Goal: Navigation & Orientation: Find specific page/section

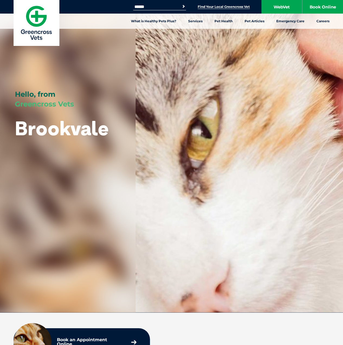
click at [214, 7] on link "Find Your Local Greencross Vet" at bounding box center [224, 7] width 52 height 4
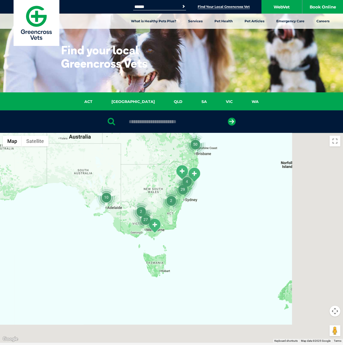
drag, startPoint x: 294, startPoint y: 286, endPoint x: 202, endPoint y: 205, distance: 122.9
click at [202, 205] on div at bounding box center [171, 238] width 343 height 210
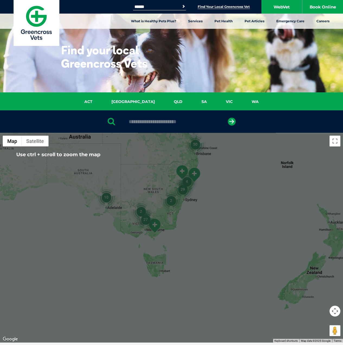
click at [183, 191] on img "29" at bounding box center [183, 189] width 21 height 21
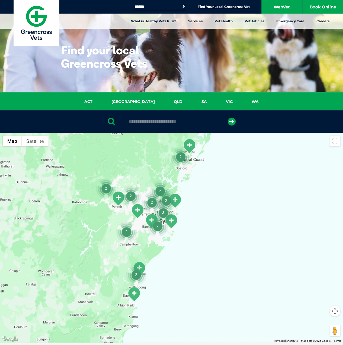
drag, startPoint x: 201, startPoint y: 240, endPoint x: 172, endPoint y: 227, distance: 31.8
click at [172, 227] on div "To navigate, press the arrow keys." at bounding box center [171, 238] width 343 height 210
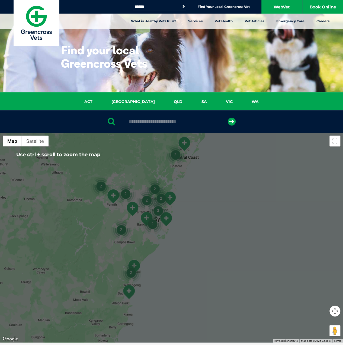
click at [180, 211] on div "To navigate, press the arrow keys." at bounding box center [171, 238] width 343 height 210
click at [169, 201] on img "2" at bounding box center [161, 198] width 21 height 21
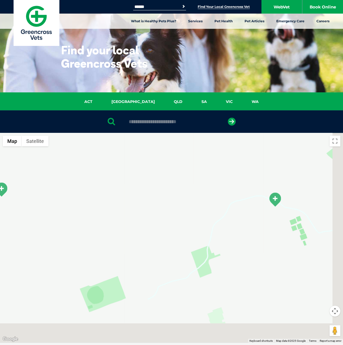
drag, startPoint x: 216, startPoint y: 208, endPoint x: 194, endPoint y: 182, distance: 33.7
click at [194, 182] on div "To navigate, press the arrow keys." at bounding box center [171, 238] width 343 height 210
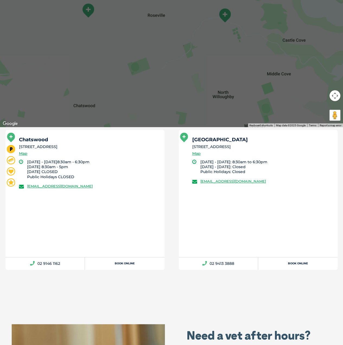
scroll to position [217, 0]
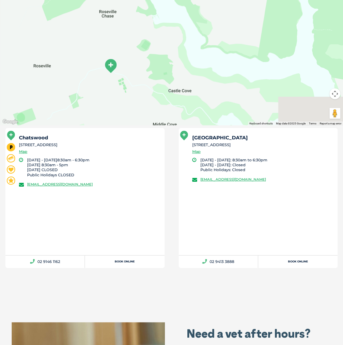
drag, startPoint x: 237, startPoint y: 89, endPoint x: 122, endPoint y: 141, distance: 126.1
click at [122, 141] on div "← Move left → Move right ↑ Move up ↓ Move down + Zoom in - Zoom out Home Jump l…" at bounding box center [171, 95] width 343 height 358
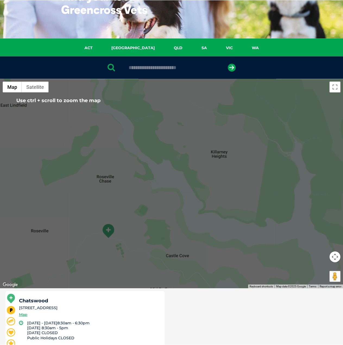
scroll to position [81, 0]
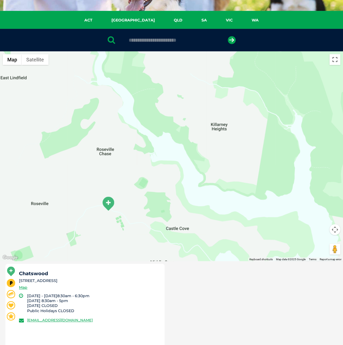
click at [333, 63] on button "Toggle fullscreen view" at bounding box center [335, 59] width 11 height 11
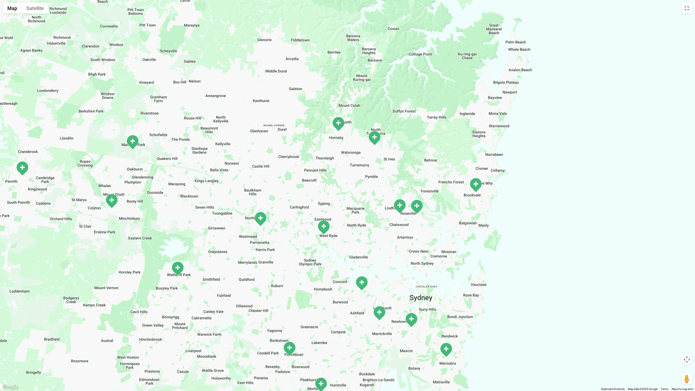
drag, startPoint x: 499, startPoint y: 216, endPoint x: 484, endPoint y: 216, distance: 15.2
click at [343, 216] on div "To navigate, press the arrow keys." at bounding box center [347, 195] width 695 height 391
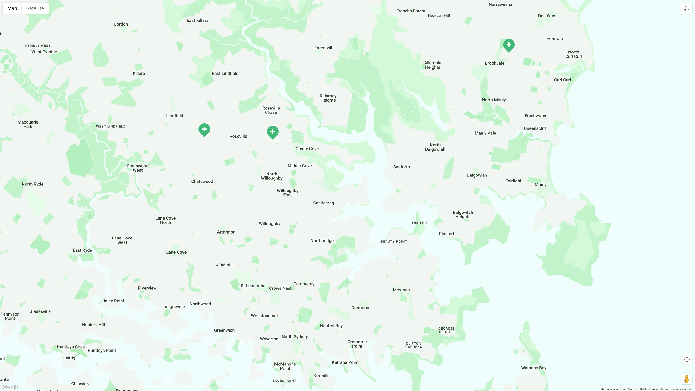
click at [273, 131] on img "Chatswood" at bounding box center [273, 132] width 14 height 15
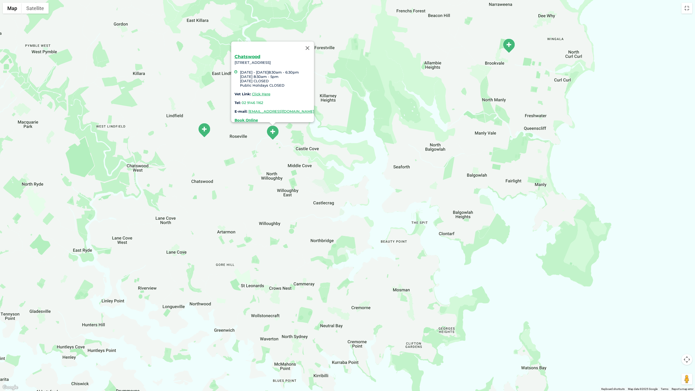
click at [343, 104] on div "Chatswood [STREET_ADDRESS] [DATE] - [DATE]8:30am - 6:30pm [DATE] 8:30am - 5pm […" at bounding box center [347, 195] width 695 height 391
click at [343, 37] on div "Chatswood [STREET_ADDRESS] [DATE] - [DATE]8:30am - 6:30pm [DATE] 8:30am - 5pm […" at bounding box center [347, 195] width 695 height 391
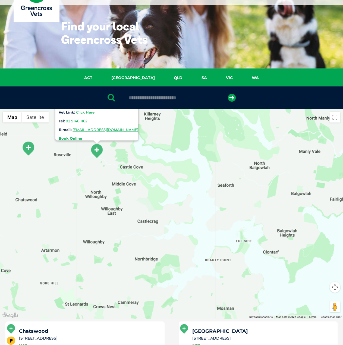
scroll to position [0, 0]
